Goal: Check status

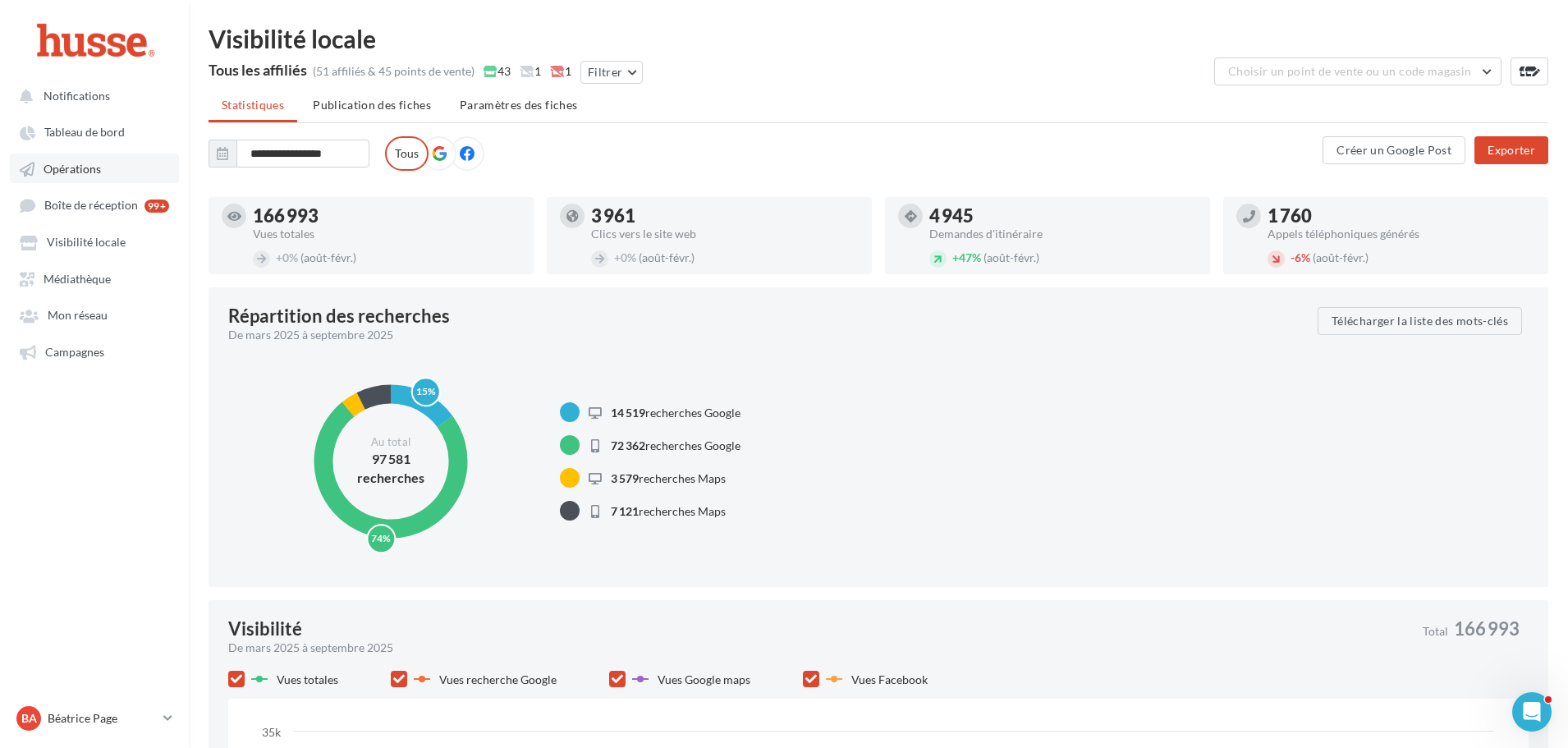
click at [81, 170] on span "Opérations" at bounding box center [72, 169] width 57 height 14
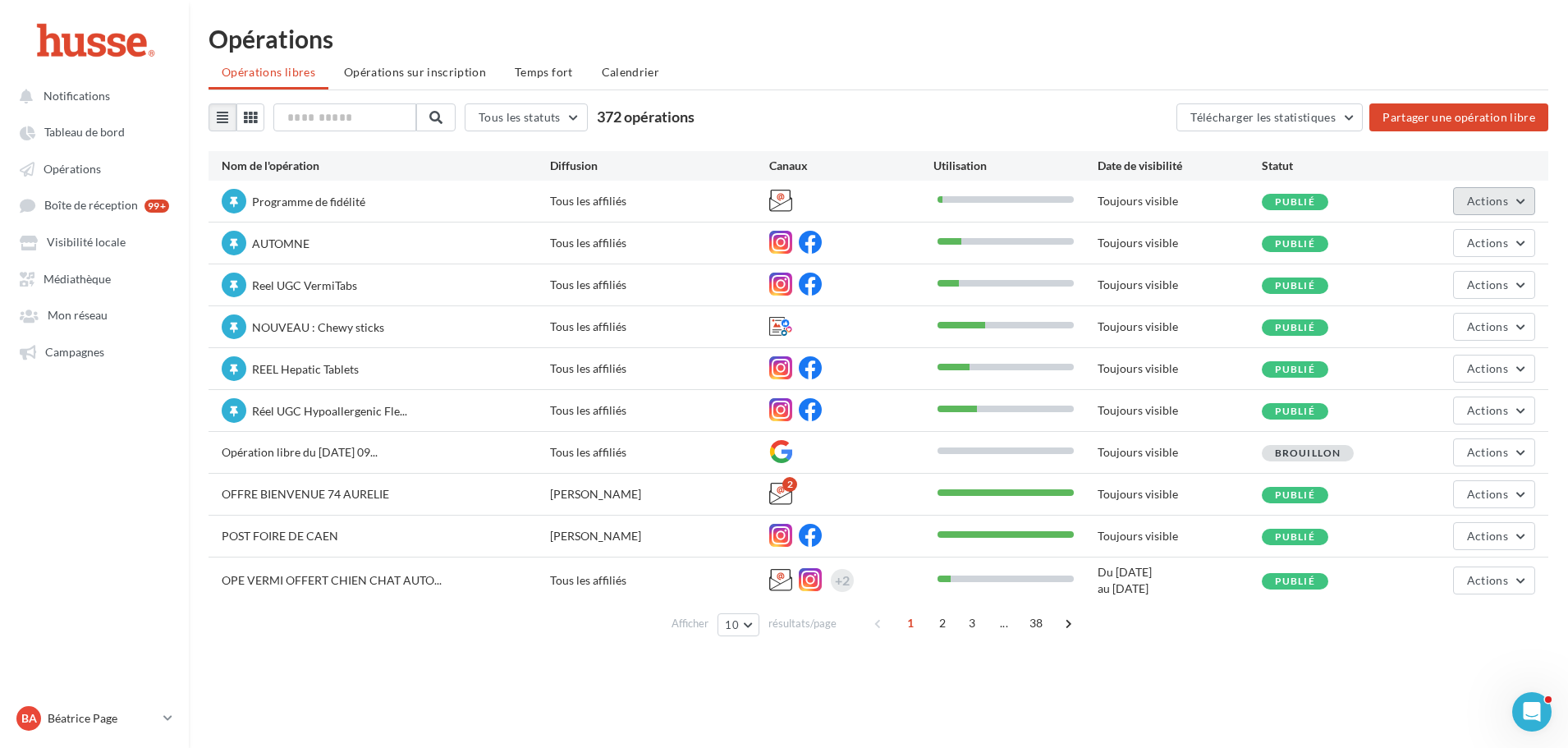
click at [1503, 206] on span "Actions" at bounding box center [1488, 200] width 41 height 14
click at [1434, 330] on button "Statistiques" at bounding box center [1448, 325] width 174 height 43
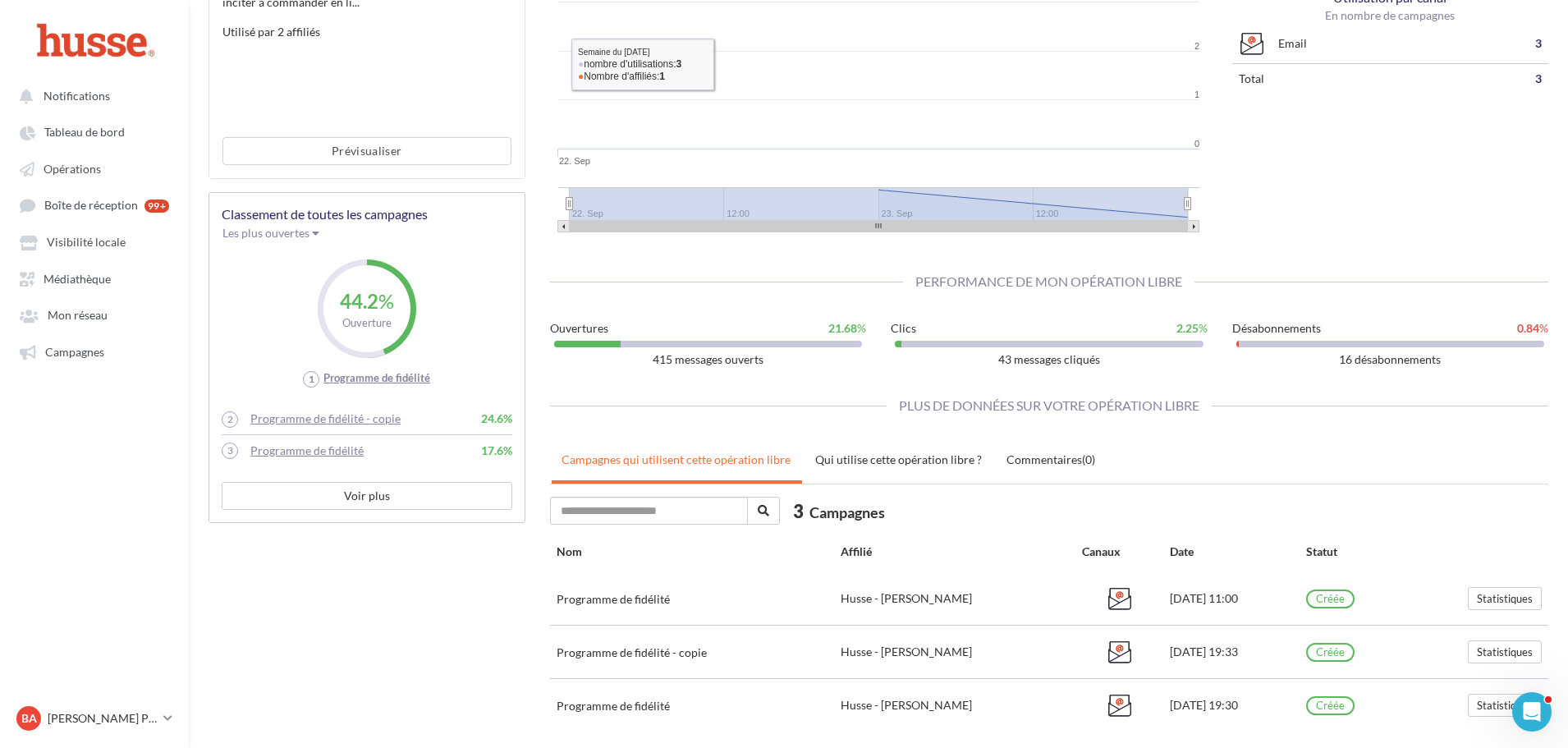
scroll to position [354, 0]
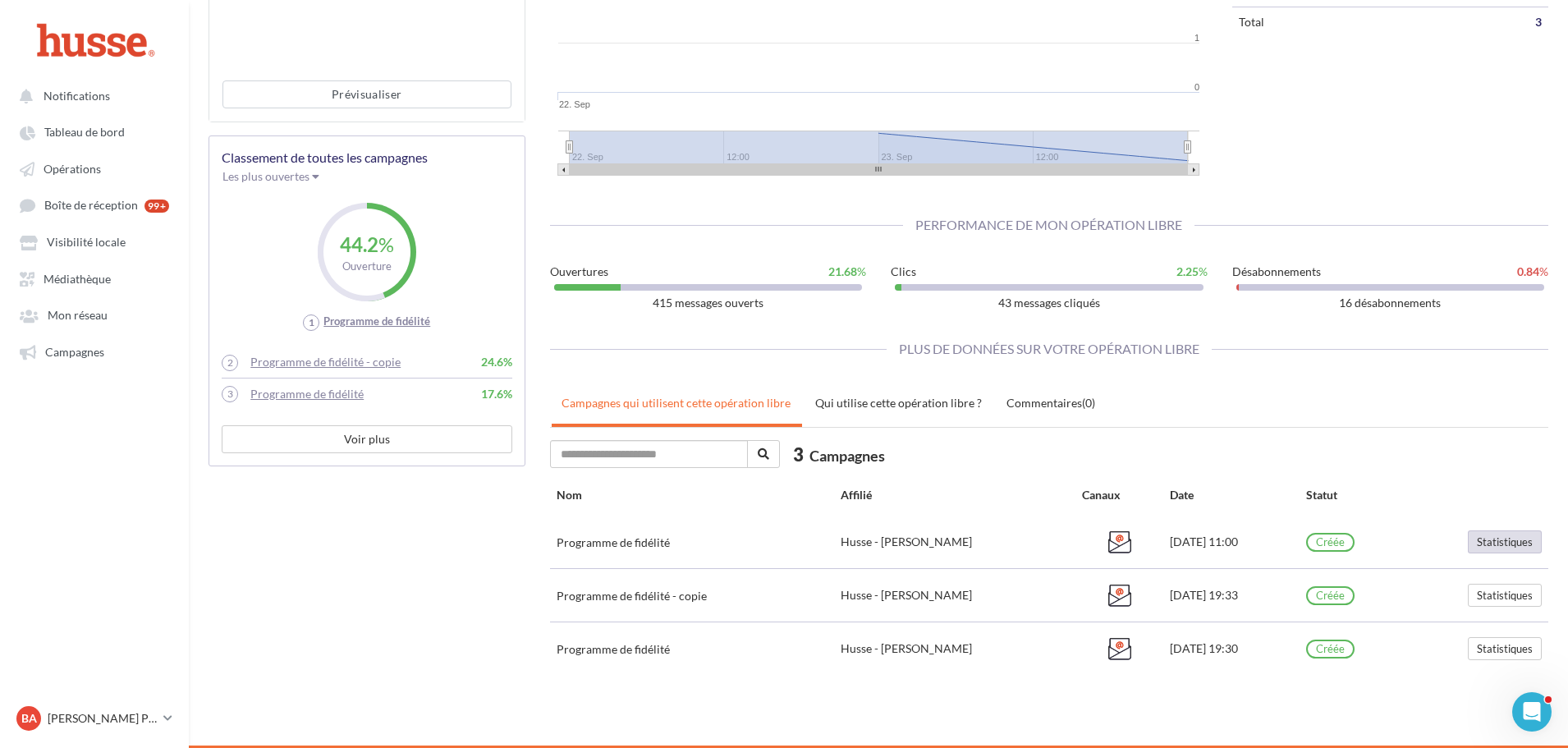
click at [1505, 542] on button "Statistiques" at bounding box center [1505, 542] width 74 height 23
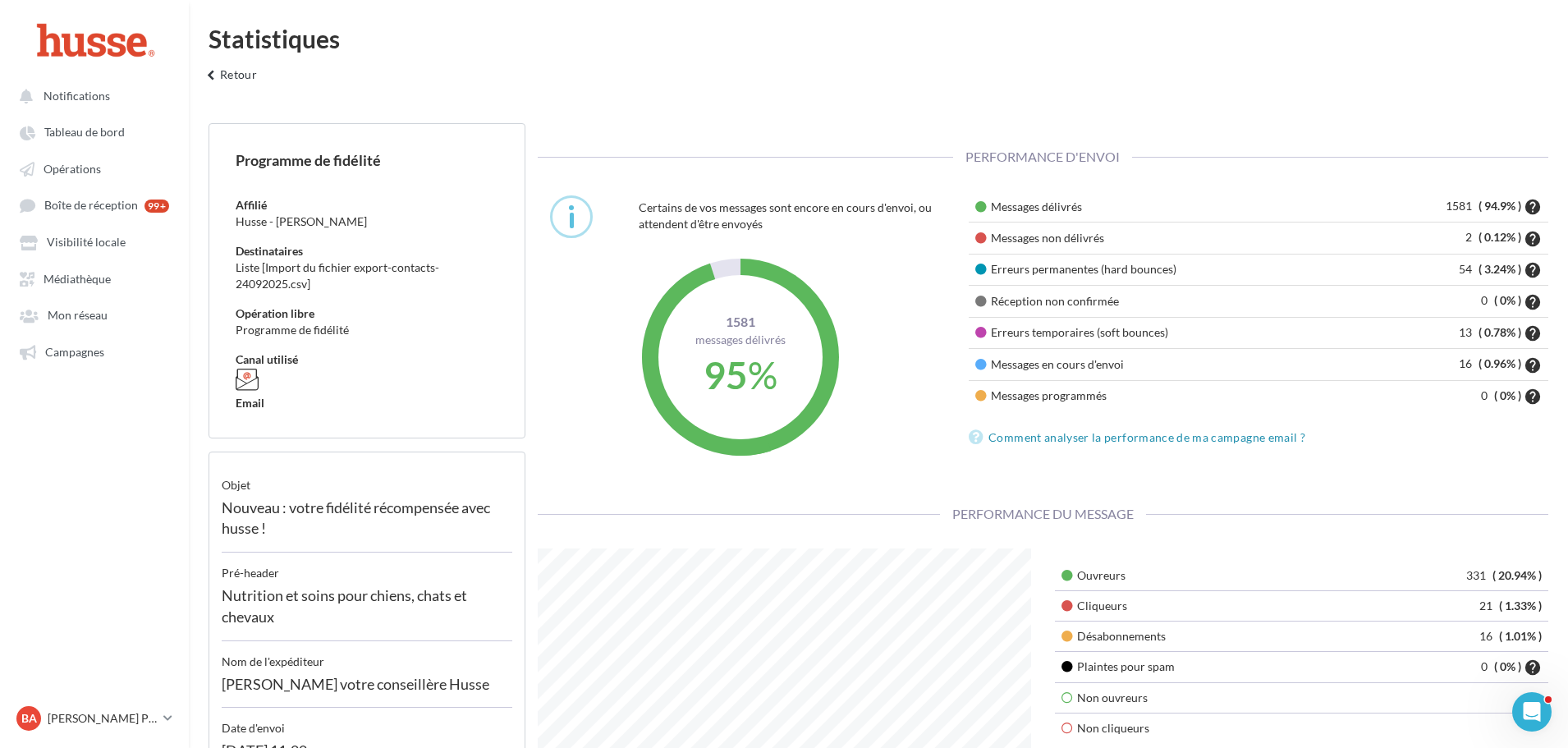
scroll to position [328, 518]
drag, startPoint x: 1053, startPoint y: 210, endPoint x: 1516, endPoint y: 205, distance: 463.0
click at [1516, 205] on tr "Messages délivrés 1581 ( 94.9% ) help" at bounding box center [1259, 206] width 580 height 31
click at [1405, 91] on div "Statistiques keyboard_arrow_left Retour" at bounding box center [878, 62] width 1379 height 70
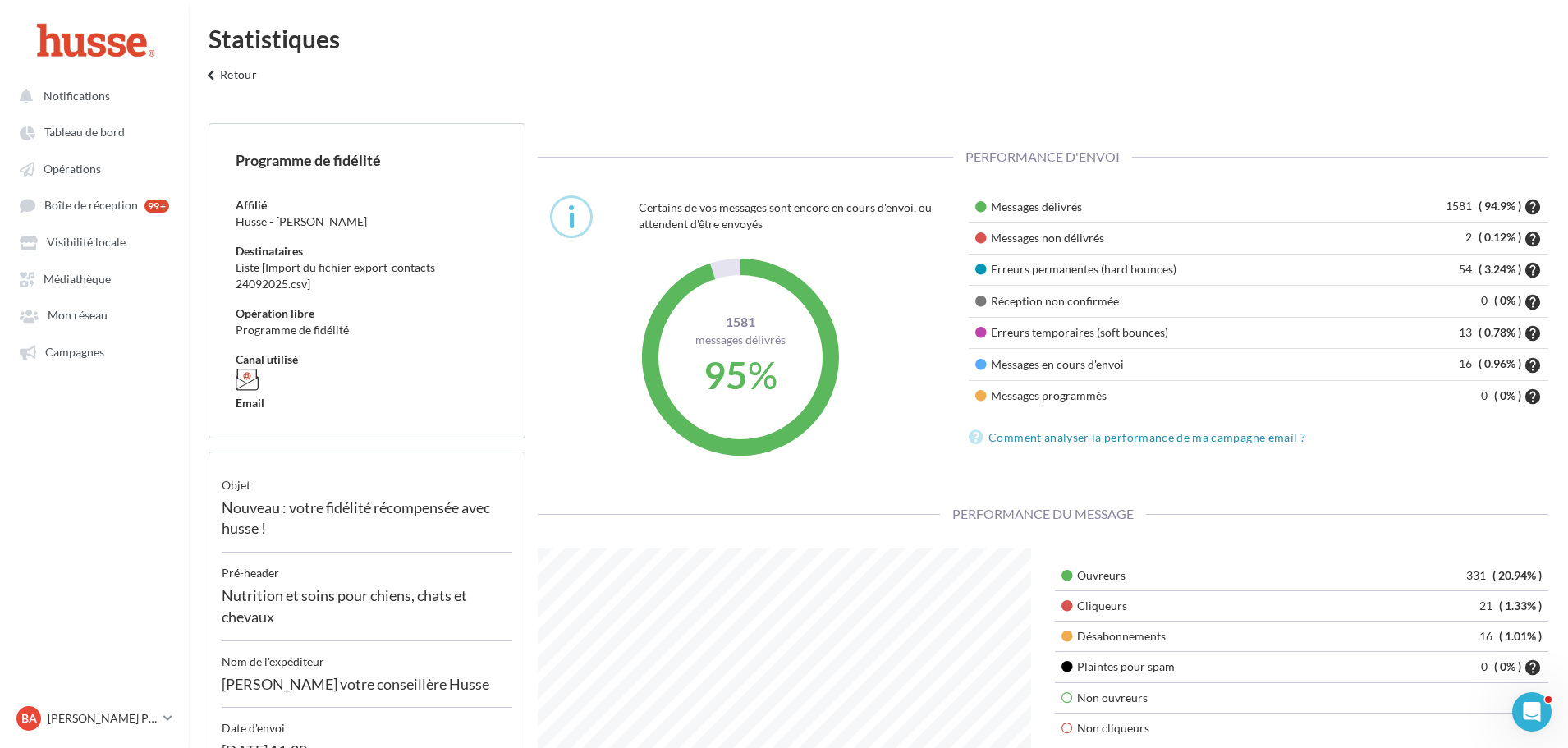
click at [1336, 91] on div "Statistiques keyboard_arrow_left Retour" at bounding box center [878, 62] width 1379 height 70
click at [1303, 28] on div "Statistiques" at bounding box center [878, 39] width 1340 height 25
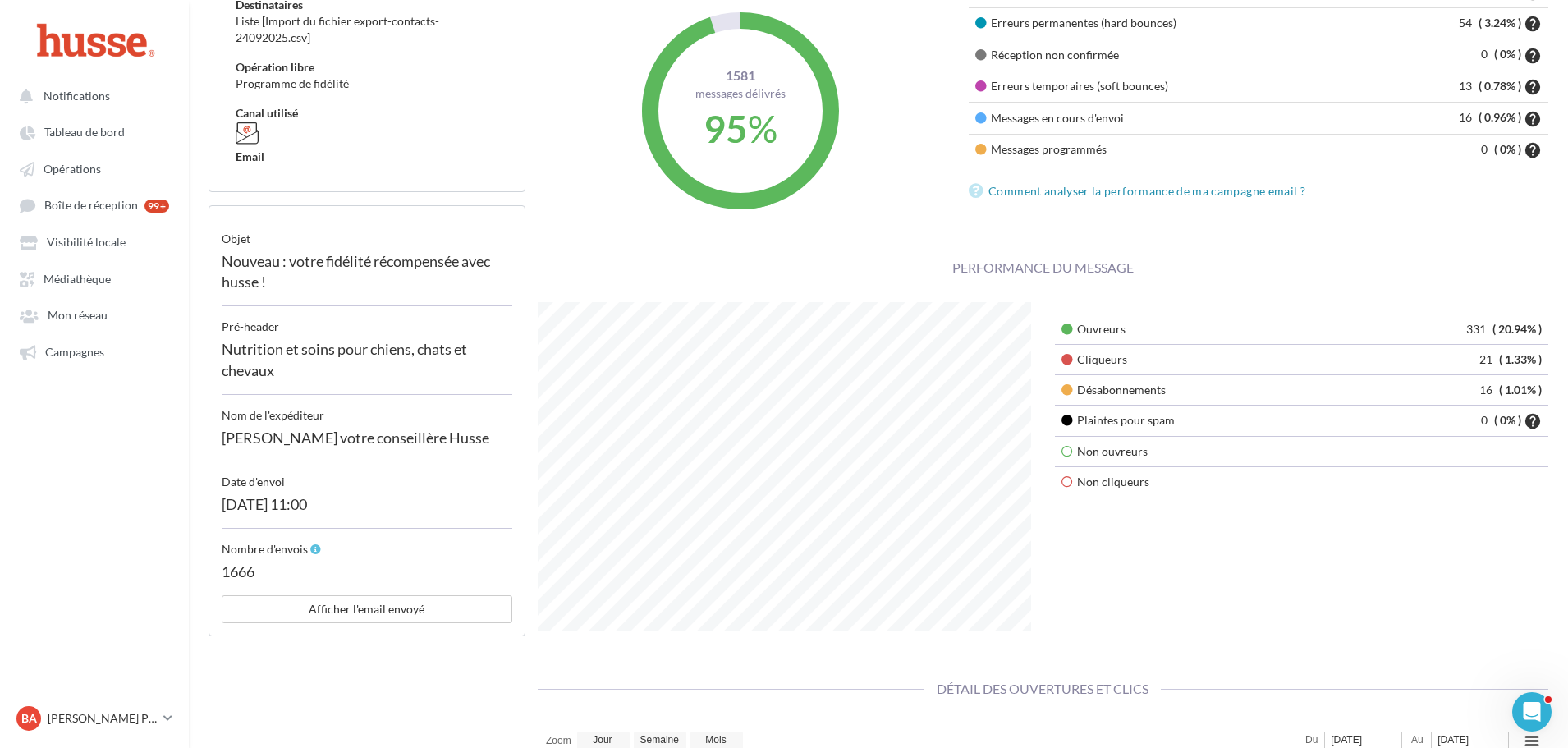
scroll to position [0, 0]
